Goal: Task Accomplishment & Management: Use online tool/utility

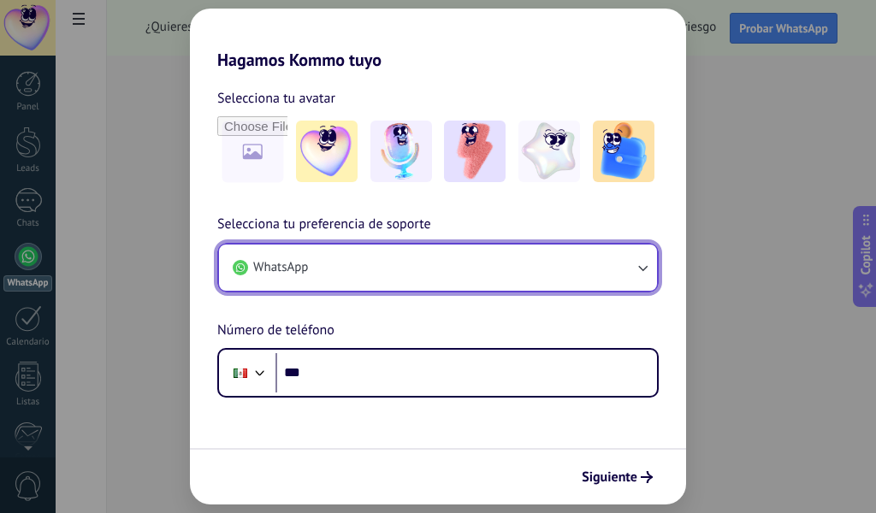
click at [636, 259] on icon "button" at bounding box center [642, 267] width 17 height 17
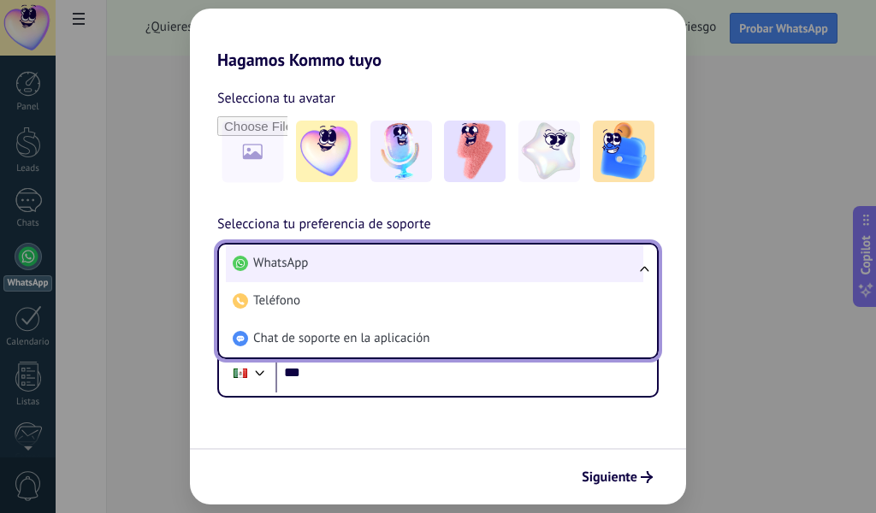
click at [418, 268] on li "WhatsApp" at bounding box center [434, 264] width 417 height 38
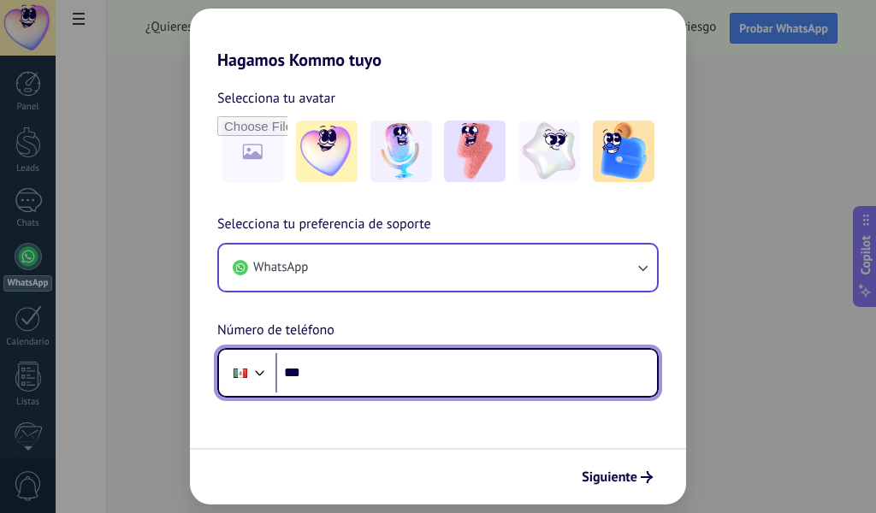
click at [417, 366] on input "***" at bounding box center [466, 372] width 382 height 39
click at [368, 365] on input "***" at bounding box center [466, 372] width 382 height 39
paste input "**********"
type input "**********"
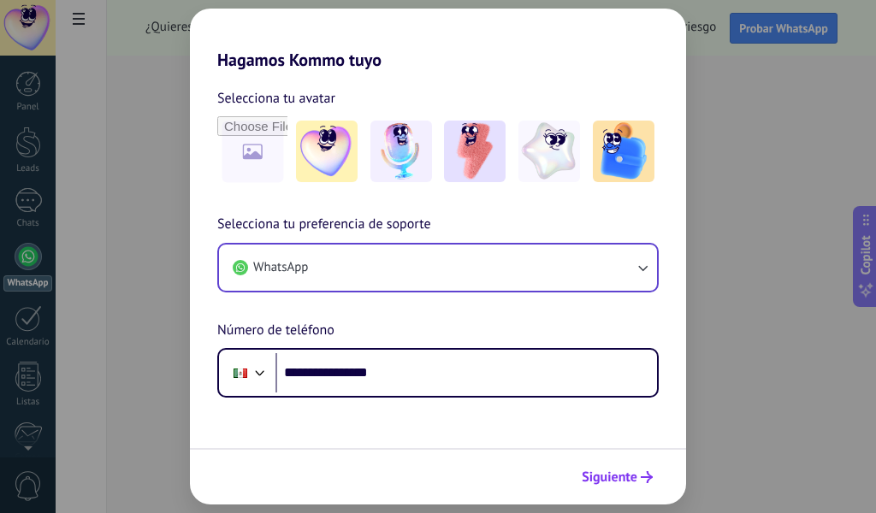
click at [624, 477] on span "Siguiente" at bounding box center [610, 477] width 56 height 12
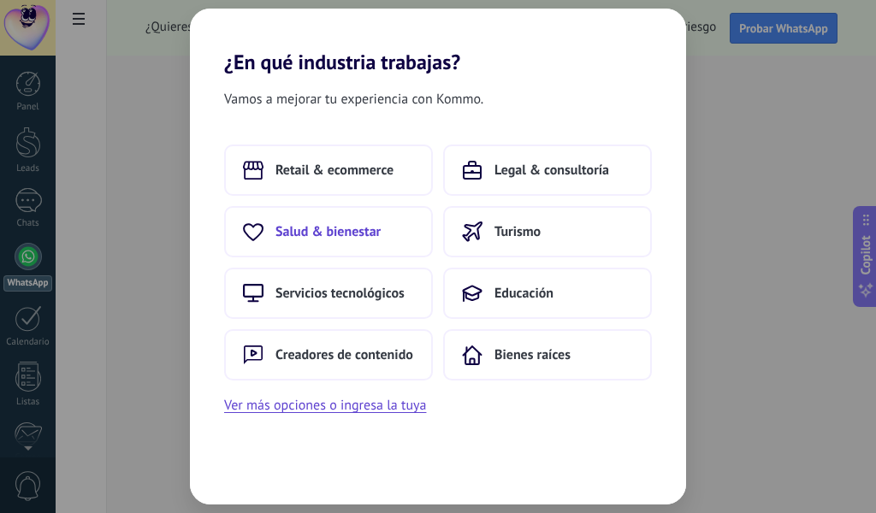
click at [306, 237] on span "Salud & bienestar" at bounding box center [327, 231] width 105 height 17
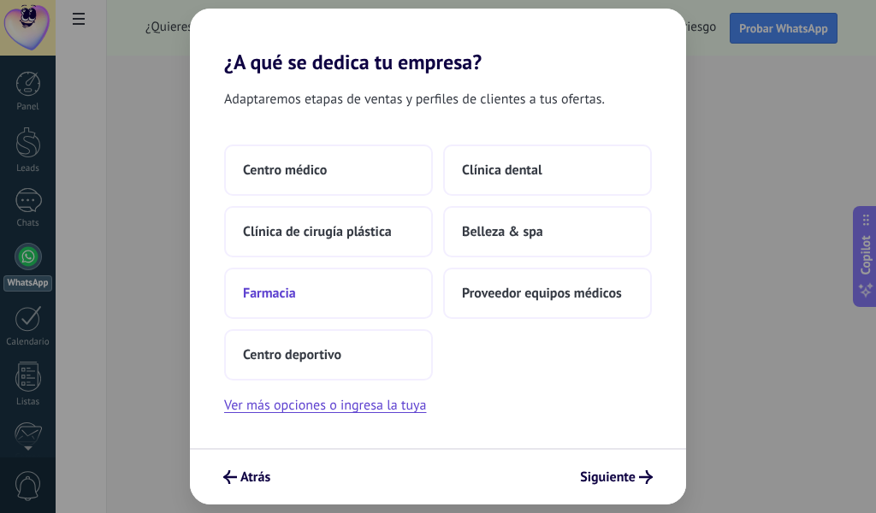
drag, startPoint x: 305, startPoint y: 295, endPoint x: 289, endPoint y: 293, distance: 16.5
click at [289, 293] on button "Farmacia" at bounding box center [328, 293] width 209 height 51
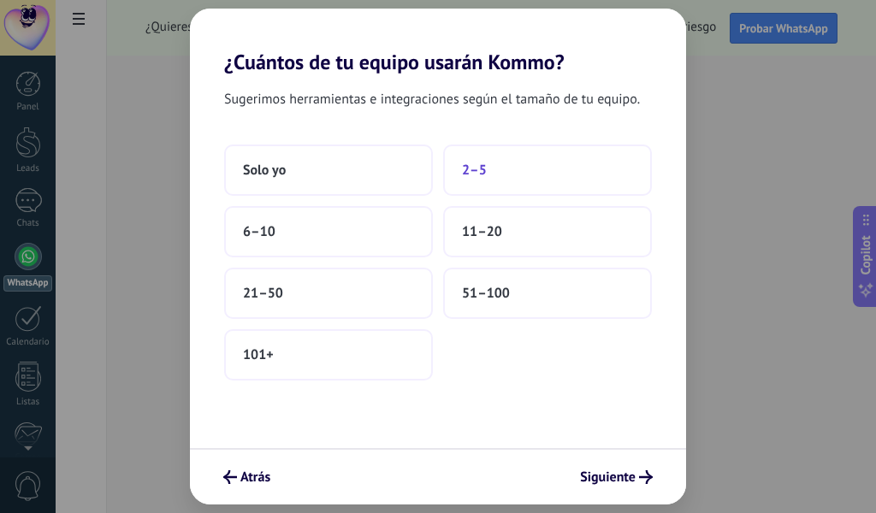
click at [535, 164] on button "2–5" at bounding box center [547, 170] width 209 height 51
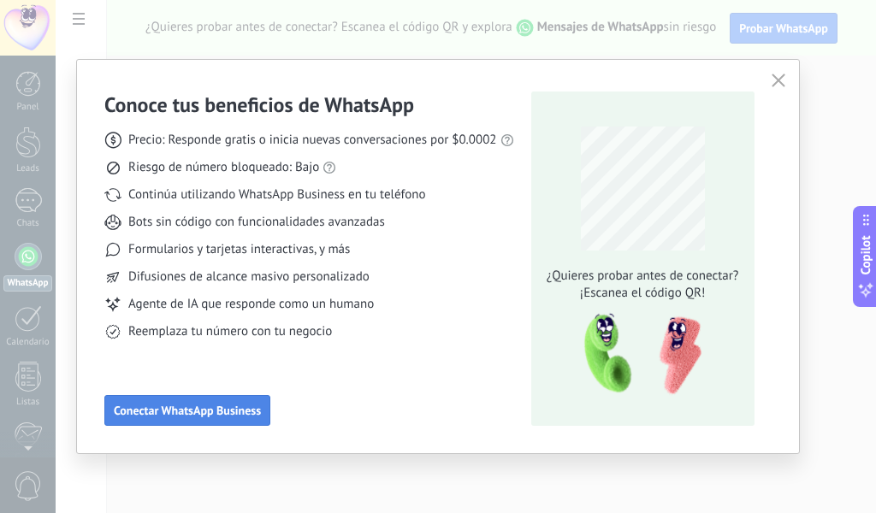
click at [257, 416] on span "Conectar WhatsApp Business" at bounding box center [187, 411] width 147 height 12
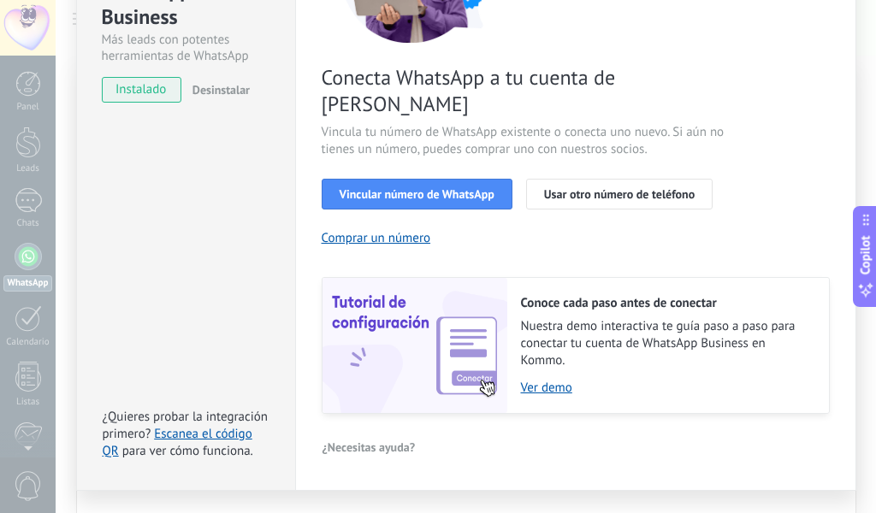
scroll to position [216, 0]
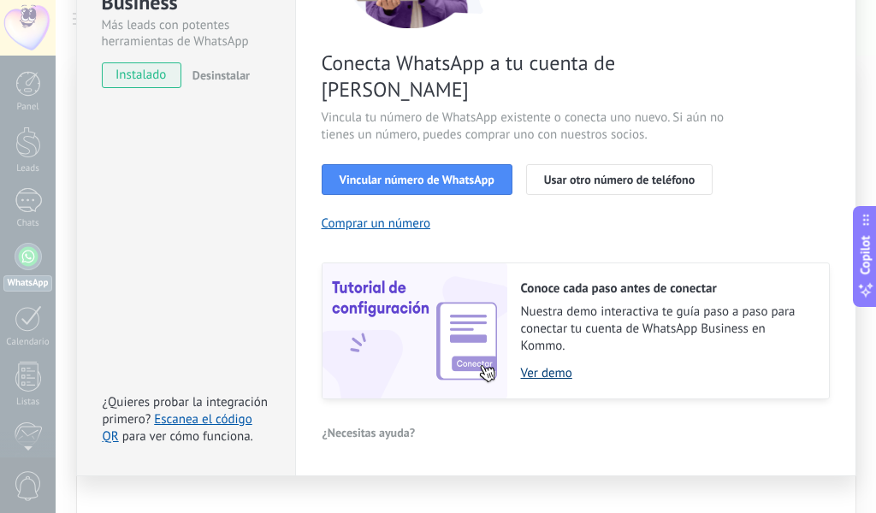
click at [548, 365] on link "Ver demo" at bounding box center [666, 373] width 291 height 16
click at [543, 365] on link "Ver demo" at bounding box center [666, 373] width 291 height 16
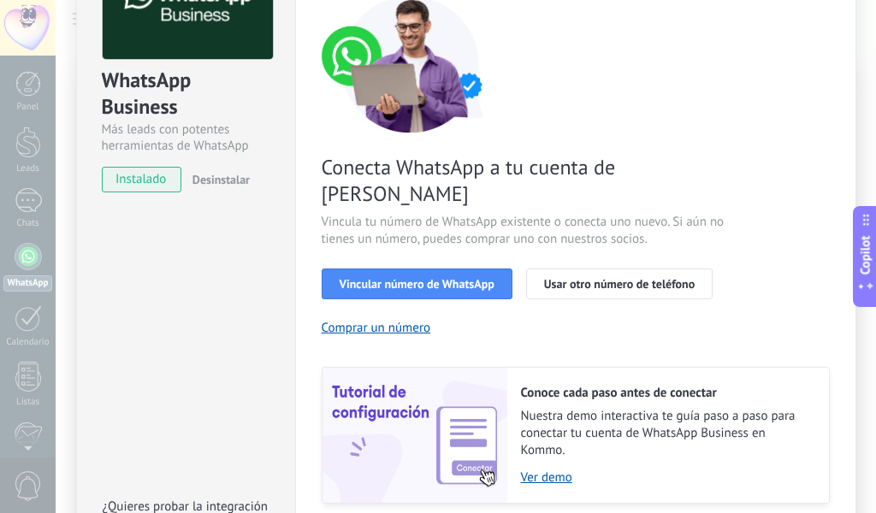
scroll to position [0, 0]
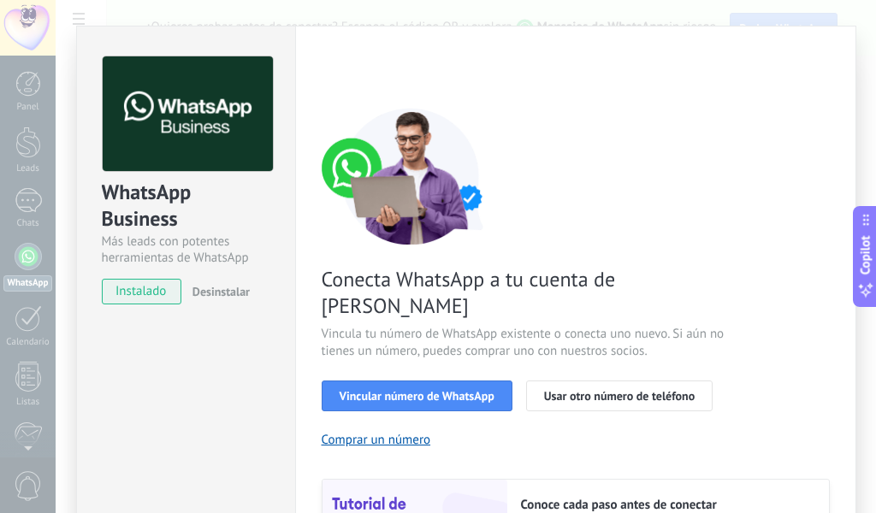
click at [39, 194] on div "Conoce tus beneficios de WhatsApp Precio: Responde gratis o inicia nuevas conve…" at bounding box center [438, 256] width 876 height 513
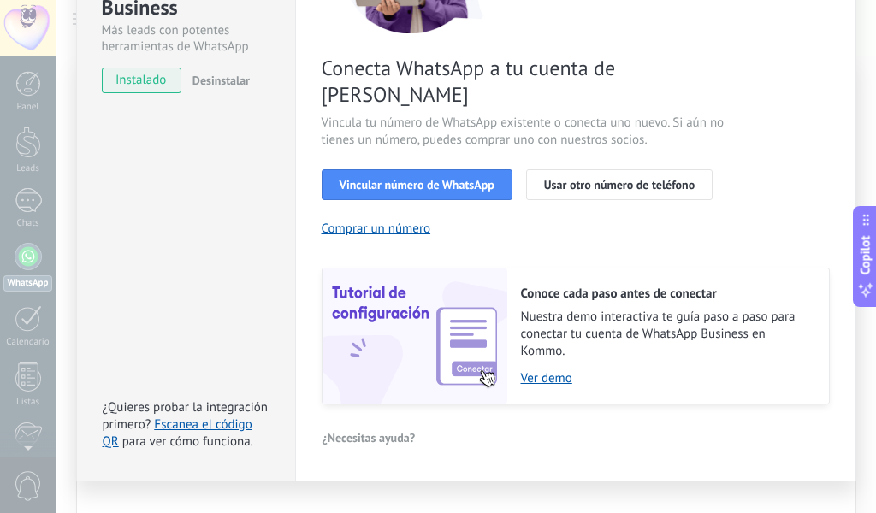
scroll to position [216, 0]
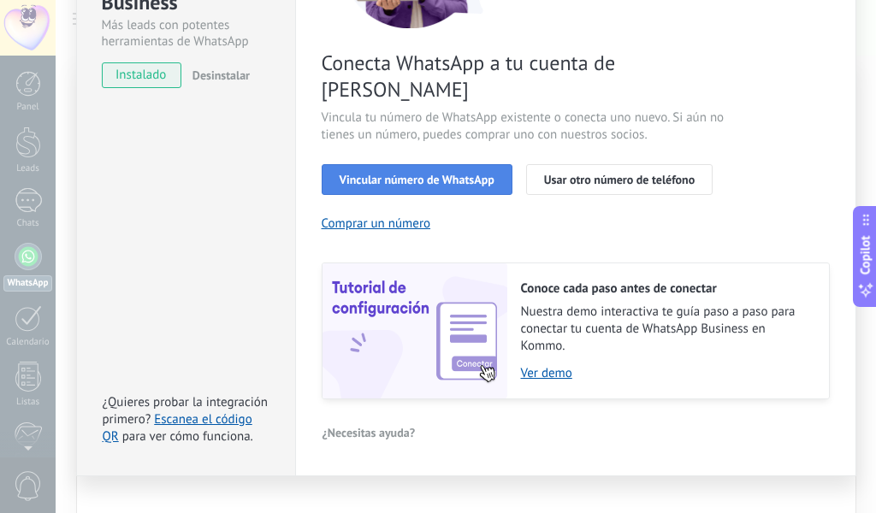
click at [464, 174] on span "Vincular número de WhatsApp" at bounding box center [417, 180] width 155 height 12
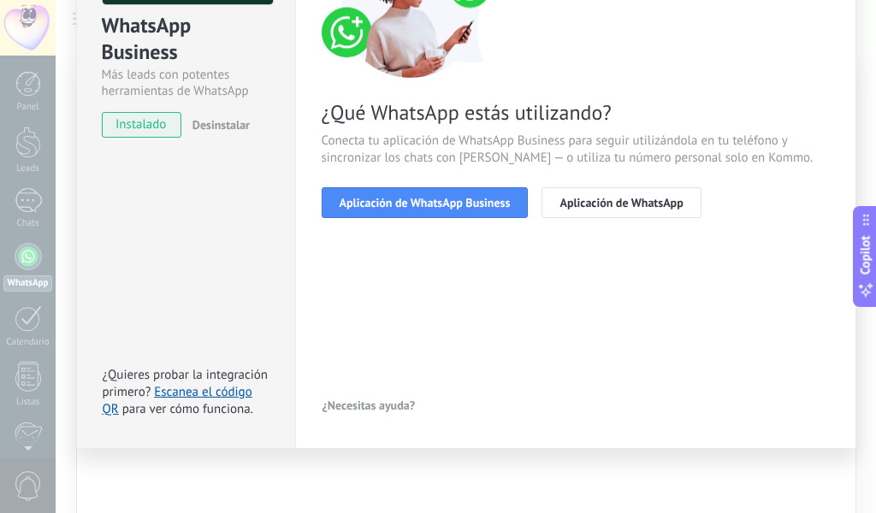
scroll to position [81, 0]
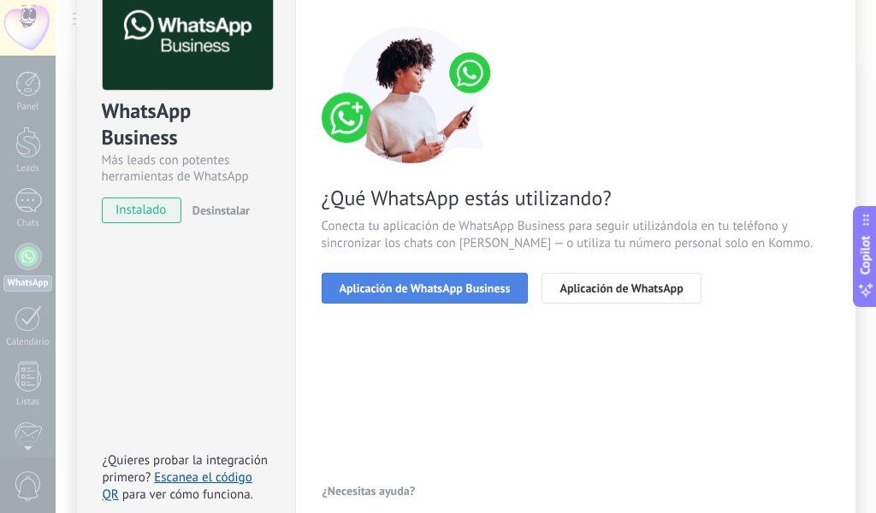
click at [452, 287] on span "Aplicación de WhatsApp Business" at bounding box center [425, 288] width 171 height 12
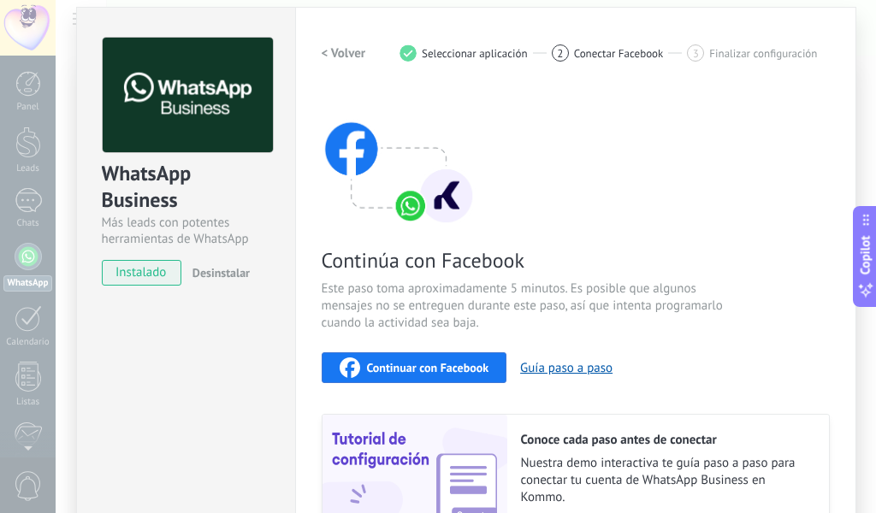
scroll to position [0, 0]
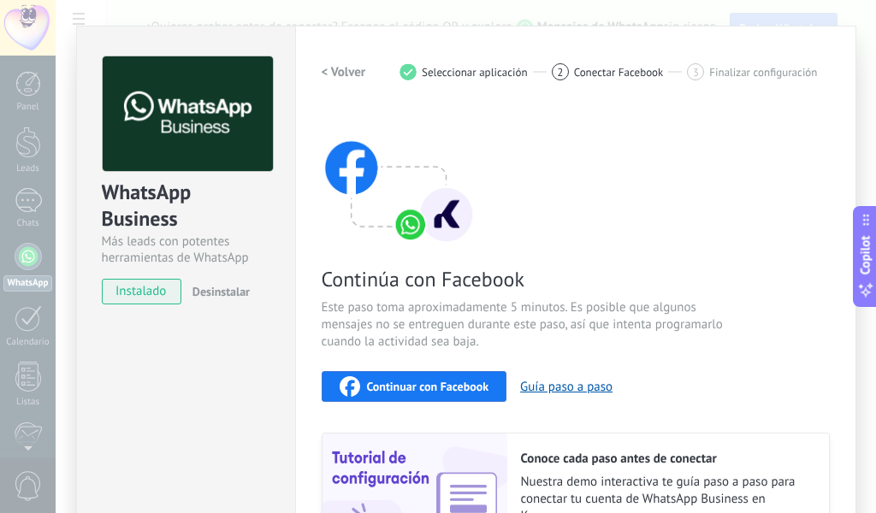
click at [410, 220] on img at bounding box center [399, 176] width 154 height 137
click at [596, 67] on span "Conectar Facebook" at bounding box center [619, 72] width 90 height 13
click at [449, 384] on span "Continuar con Facebook" at bounding box center [428, 387] width 122 height 12
click at [570, 64] on div "2 Conectar Facebook" at bounding box center [620, 71] width 136 height 17
click at [361, 75] on h2 "< Volver" at bounding box center [344, 72] width 44 height 16
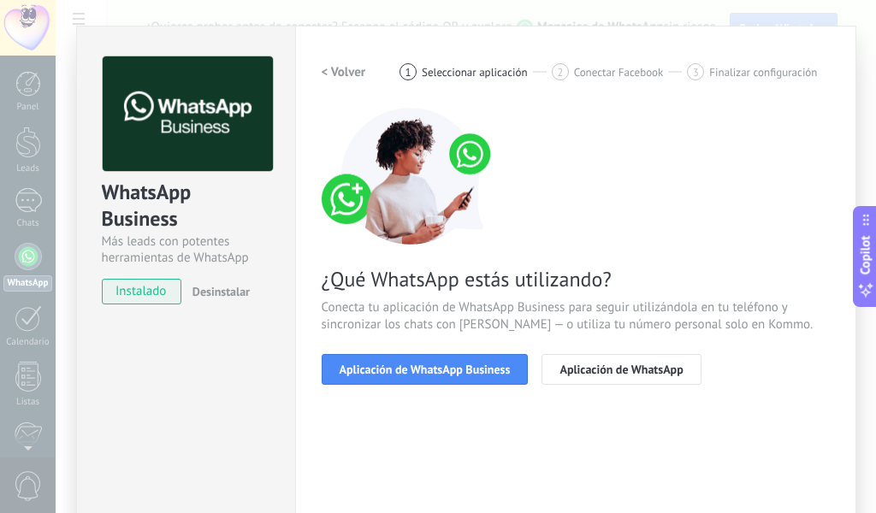
click at [148, 299] on span "instalado" at bounding box center [142, 292] width 78 height 26
click at [44, 181] on div "Conoce tus beneficios de WhatsApp Precio: Responde gratis o inicia nuevas conve…" at bounding box center [438, 256] width 876 height 513
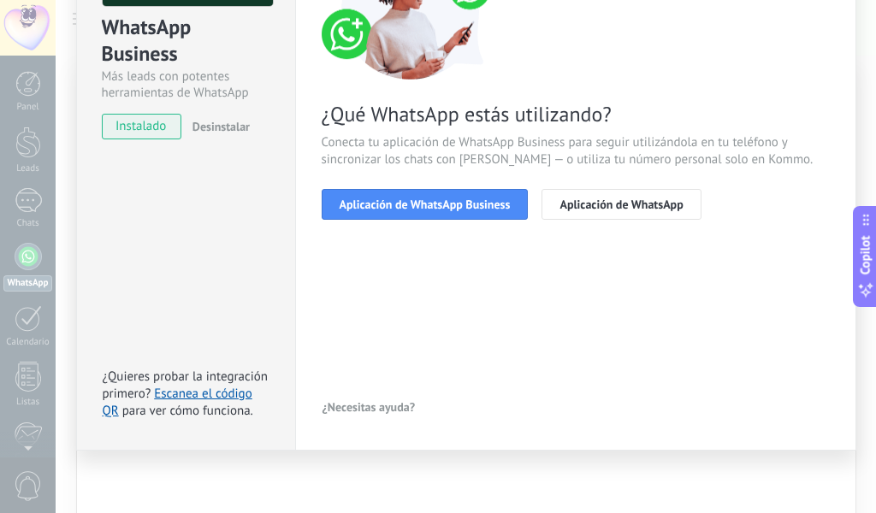
scroll to position [167, 0]
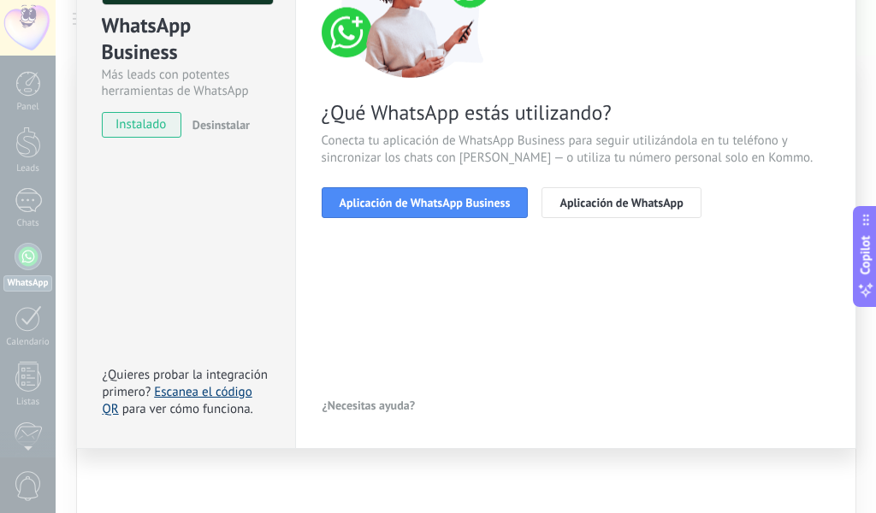
click at [204, 393] on link "Escanea el código QR" at bounding box center [178, 400] width 150 height 33
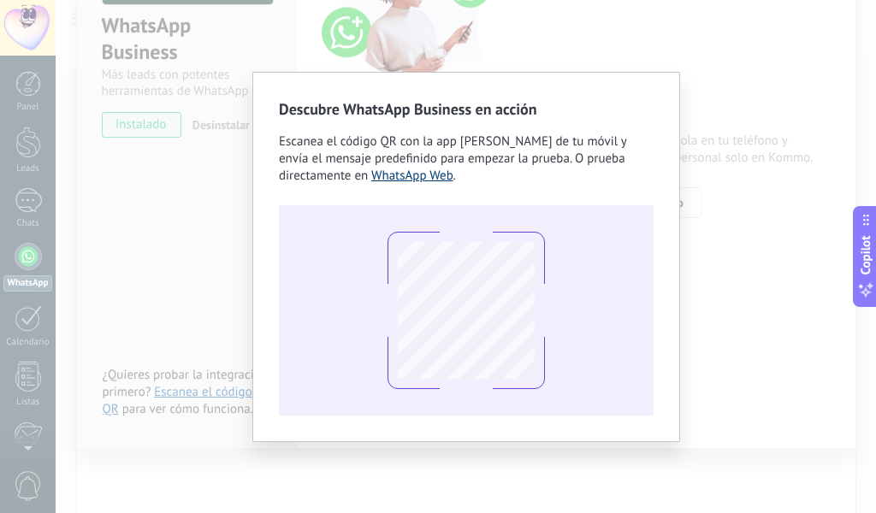
click at [427, 180] on link "WhatsApp Web" at bounding box center [412, 176] width 82 height 16
click at [154, 214] on div "Descubre WhatsApp Business en acción Escanea el código QR con la app [PERSON_NA…" at bounding box center [466, 256] width 820 height 513
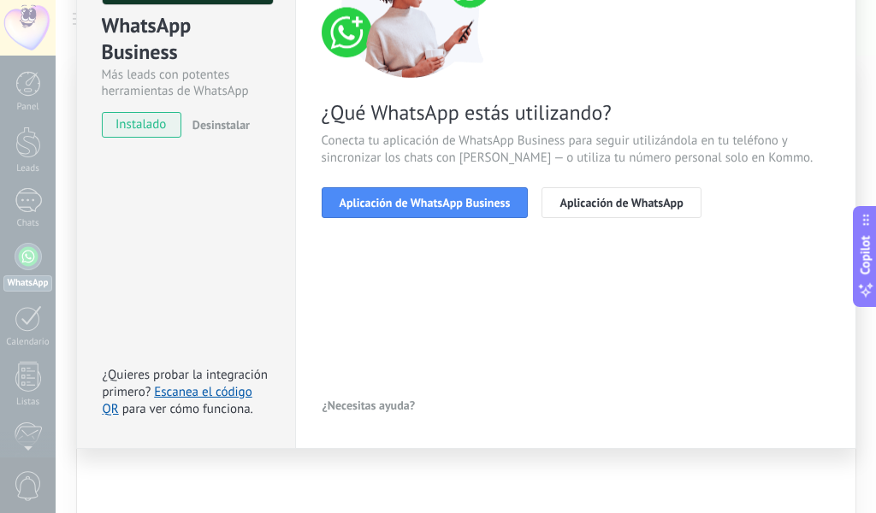
scroll to position [0, 0]
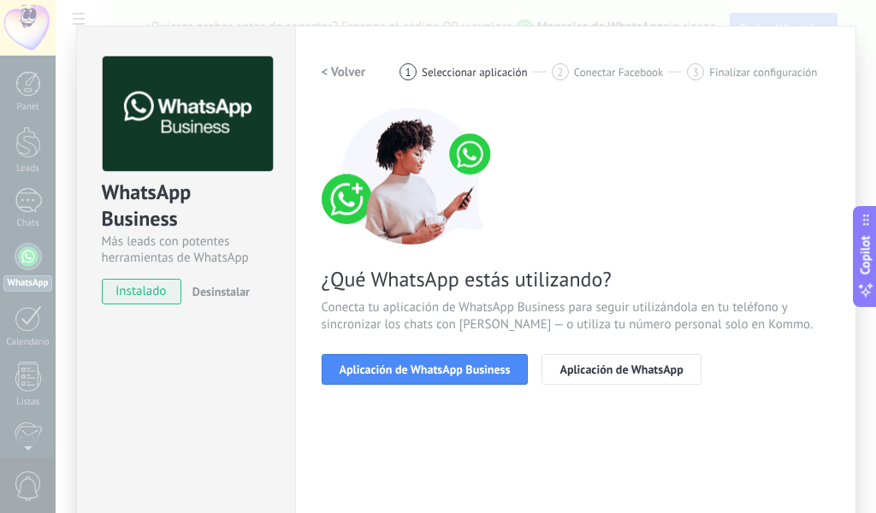
click at [346, 72] on h2 "< Volver" at bounding box center [344, 72] width 44 height 16
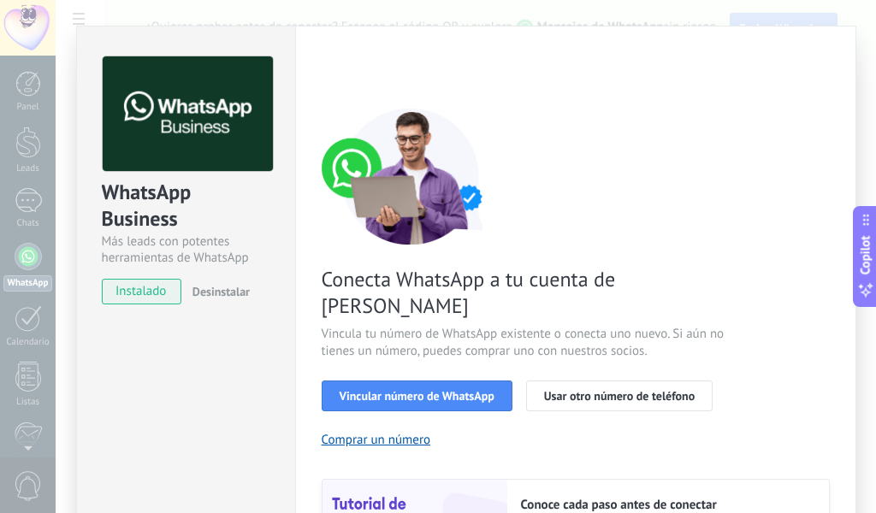
click at [153, 97] on img at bounding box center [188, 113] width 170 height 115
click at [19, 16] on div "Conoce tus beneficios de WhatsApp Precio: Responde gratis o inicia nuevas conve…" at bounding box center [438, 256] width 876 height 513
